Goal: Find specific page/section

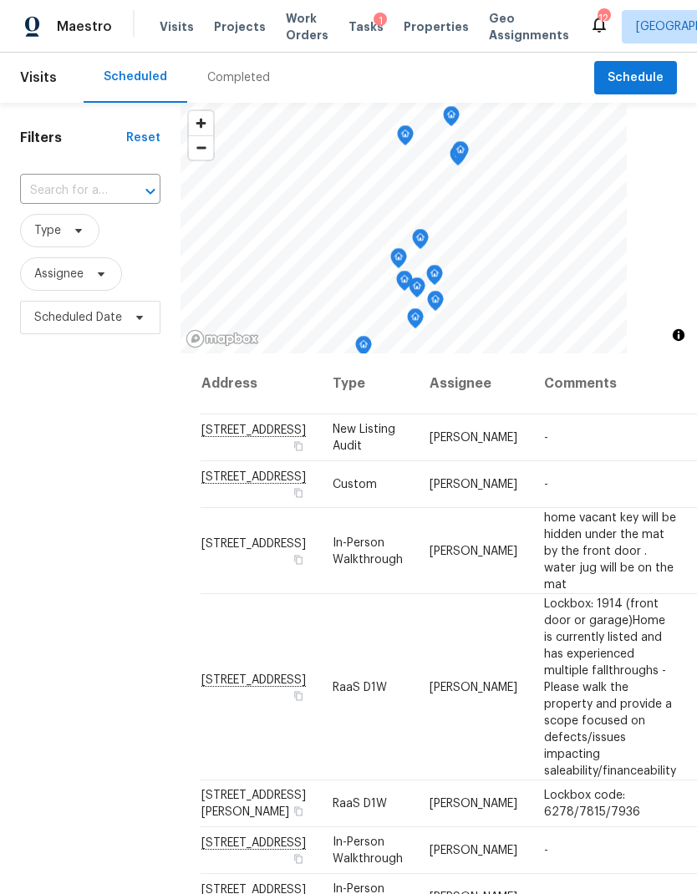
scroll to position [170, 7]
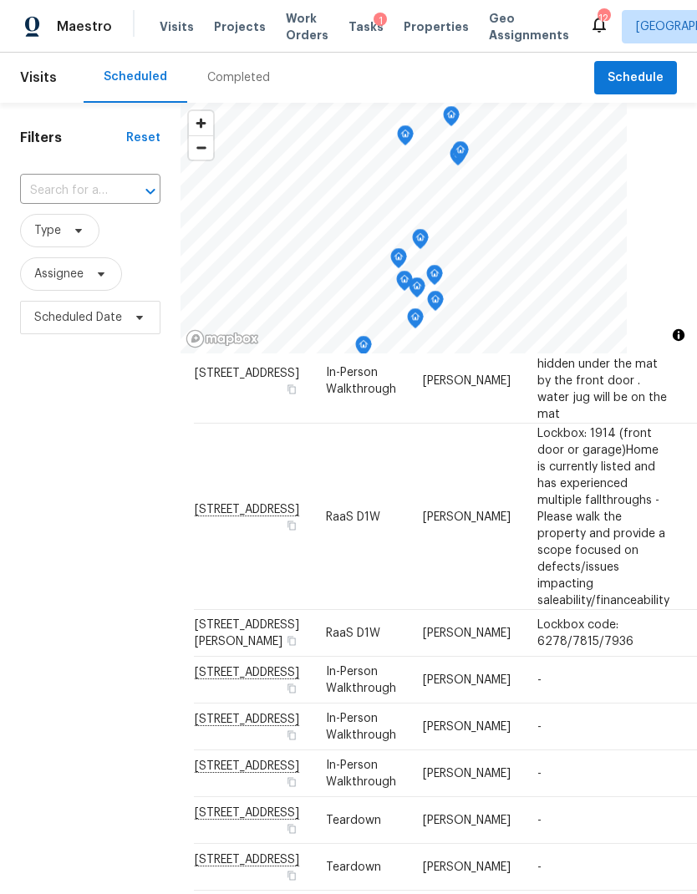
click at [408, 28] on span "Properties" at bounding box center [436, 26] width 65 height 17
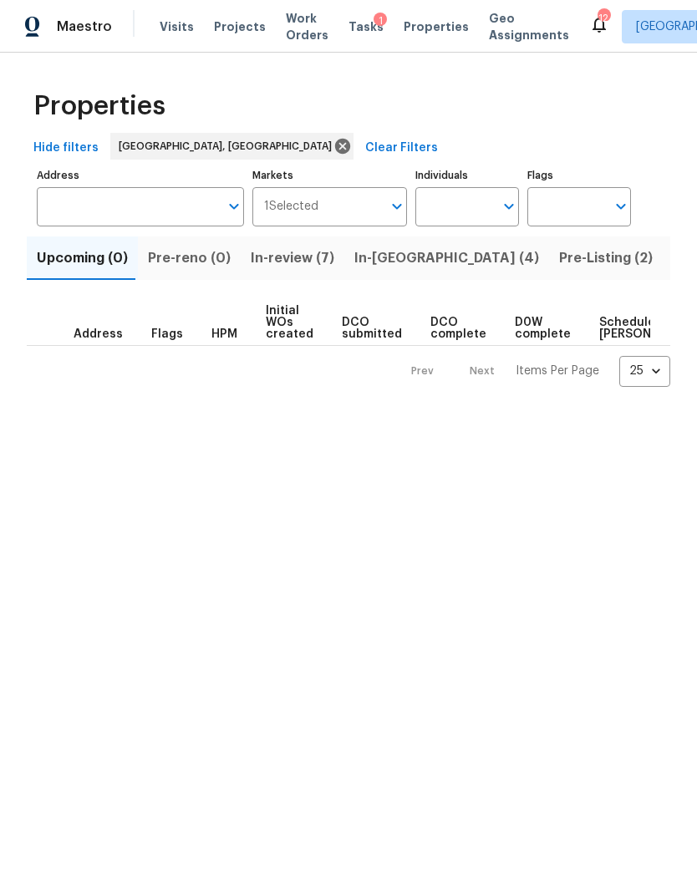
click at [379, 263] on span "In-[GEOGRAPHIC_DATA] (4)" at bounding box center [446, 257] width 185 height 23
